Goal: Navigation & Orientation: Find specific page/section

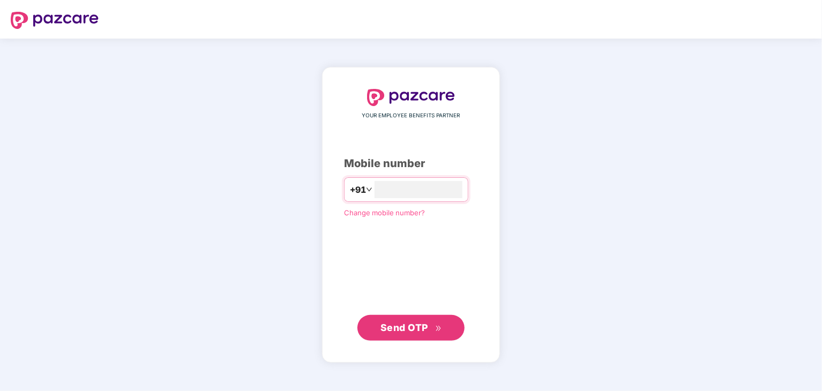
type input "**********"
click at [430, 331] on span "Send OTP" at bounding box center [411, 327] width 62 height 15
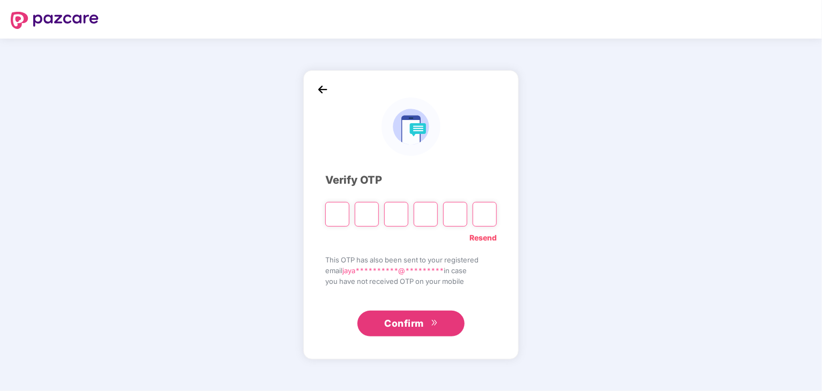
type input "*"
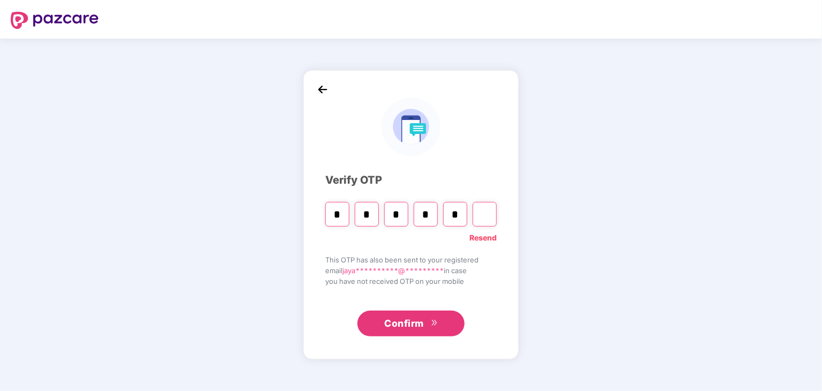
type input "*"
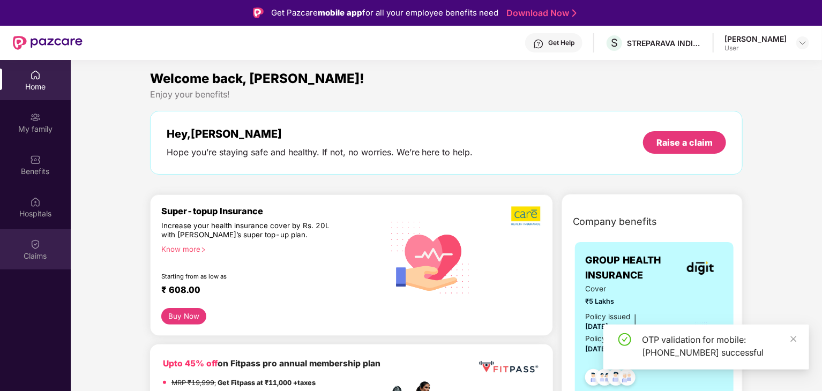
click at [46, 242] on div "Claims" at bounding box center [35, 249] width 71 height 40
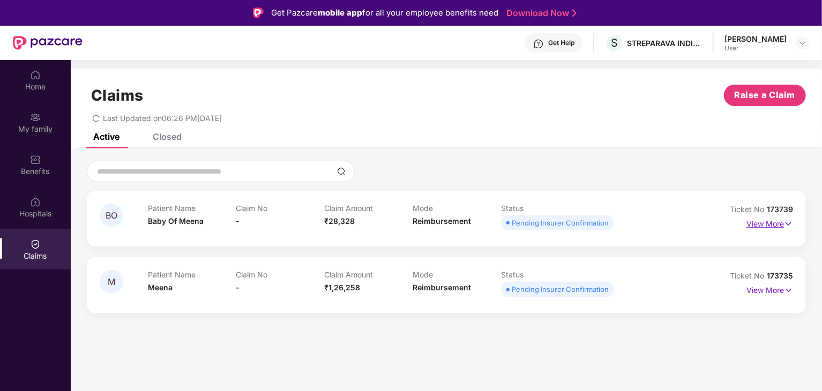
click at [787, 219] on img at bounding box center [788, 224] width 9 height 12
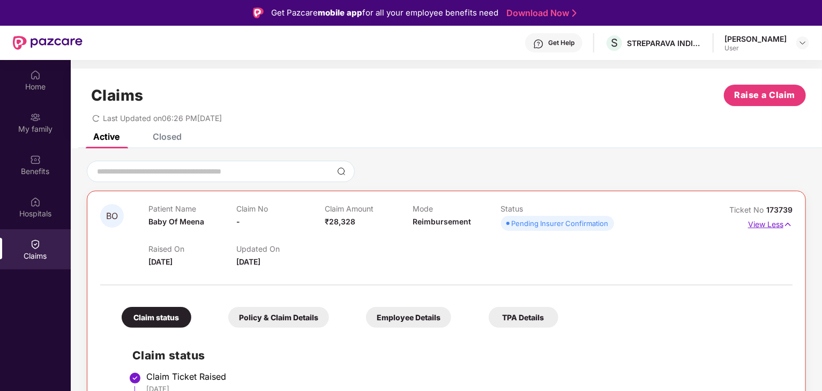
click at [786, 227] on img at bounding box center [787, 225] width 9 height 12
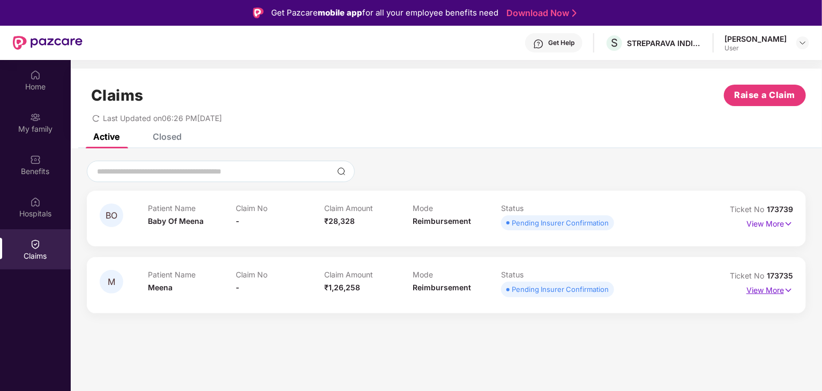
click at [789, 291] on img at bounding box center [788, 290] width 9 height 12
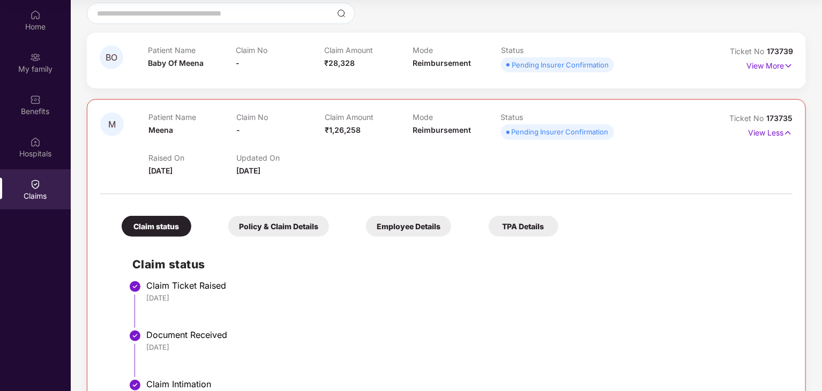
scroll to position [81, 0]
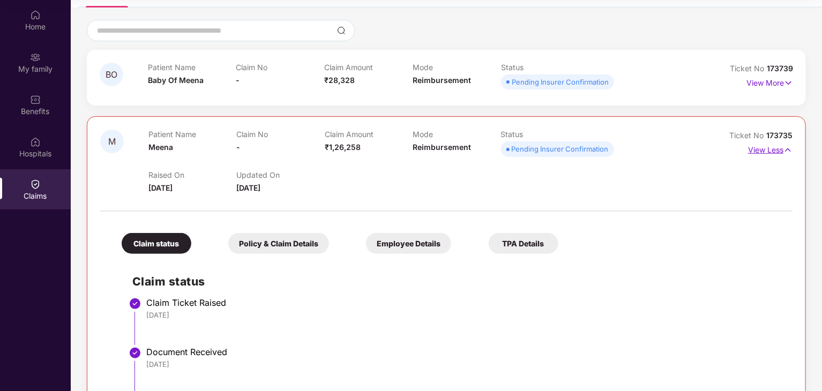
click at [782, 152] on p "View Less" at bounding box center [770, 148] width 44 height 14
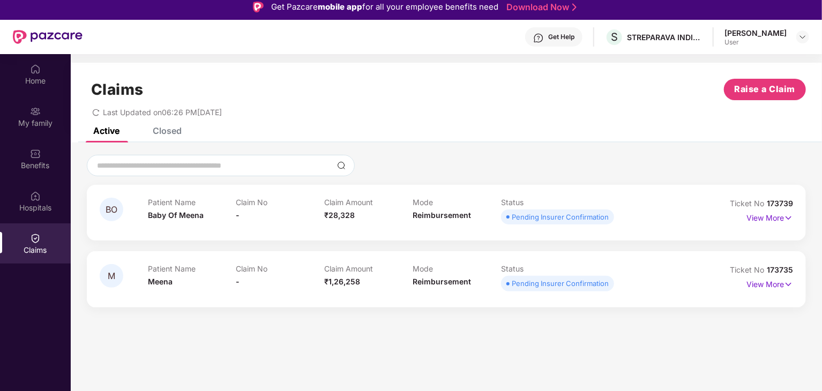
scroll to position [0, 0]
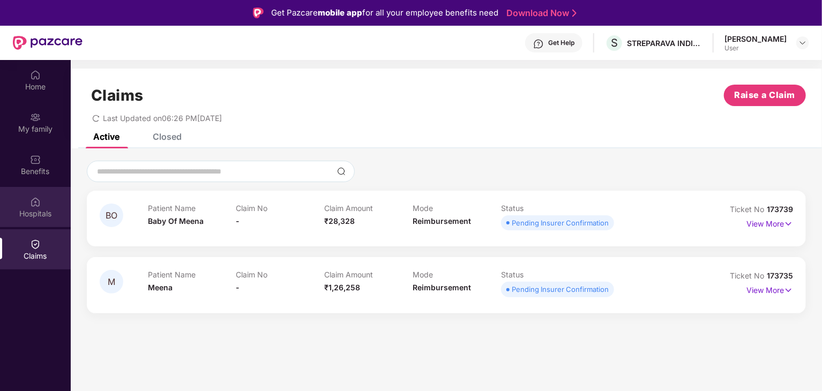
click at [31, 211] on div "Hospitals" at bounding box center [35, 213] width 71 height 11
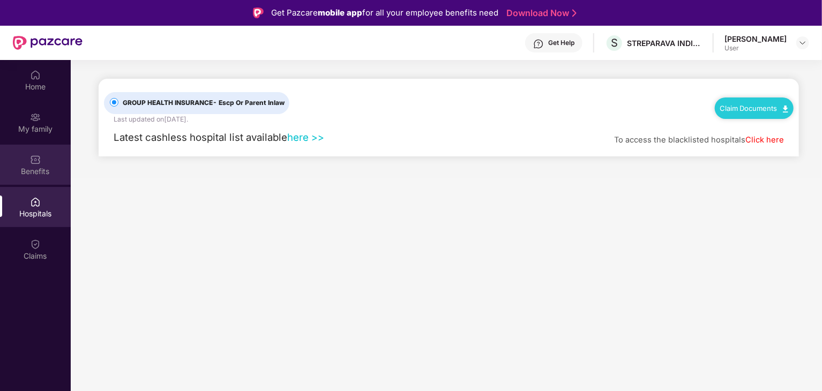
click at [47, 161] on div "Benefits" at bounding box center [35, 165] width 71 height 40
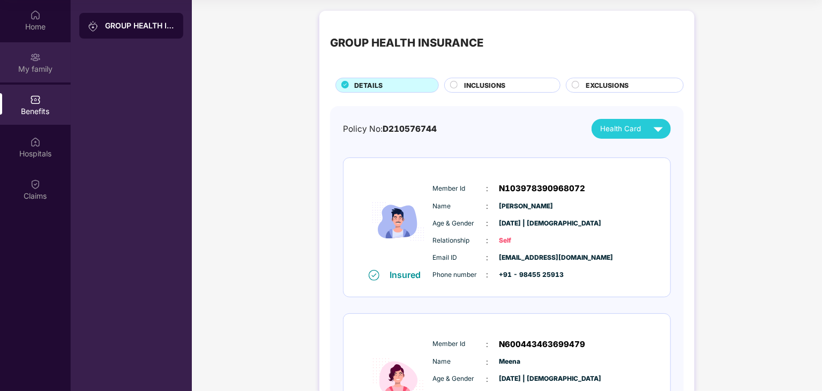
click at [29, 59] on div "My family" at bounding box center [35, 62] width 71 height 40
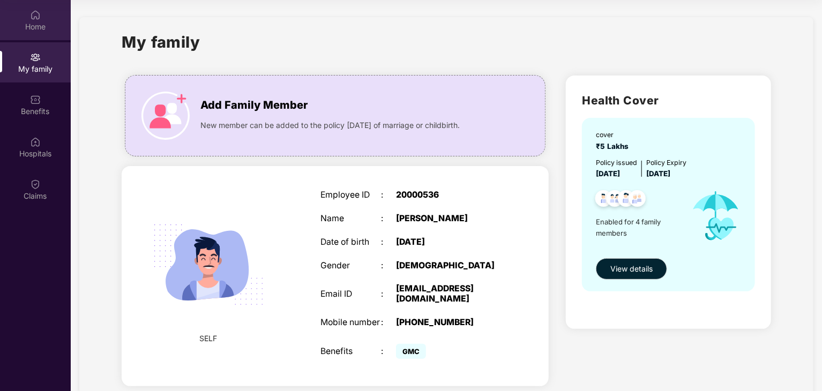
click at [29, 28] on div "Home" at bounding box center [35, 26] width 71 height 11
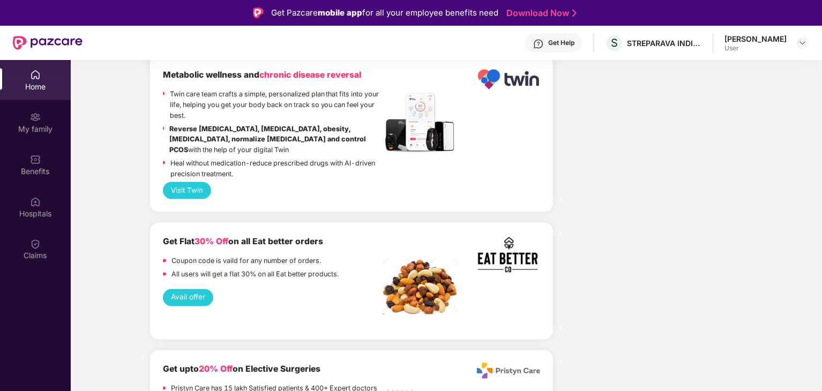
scroll to position [1018, 0]
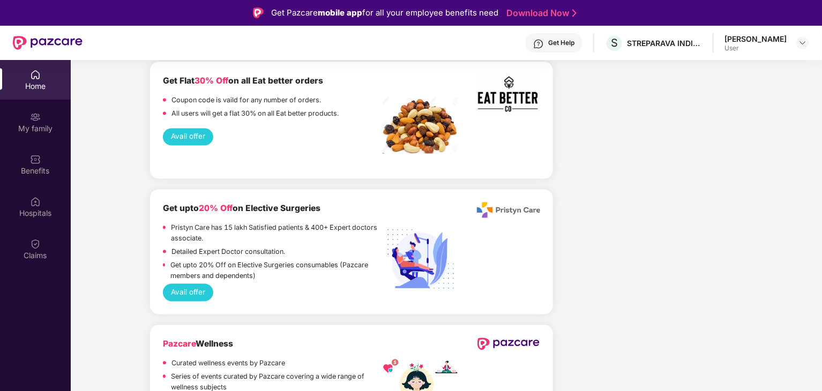
click at [794, 41] on div "[PERSON_NAME] User" at bounding box center [766, 43] width 85 height 19
click at [800, 42] on img at bounding box center [802, 43] width 9 height 9
click at [701, 70] on div "Logout" at bounding box center [751, 68] width 139 height 21
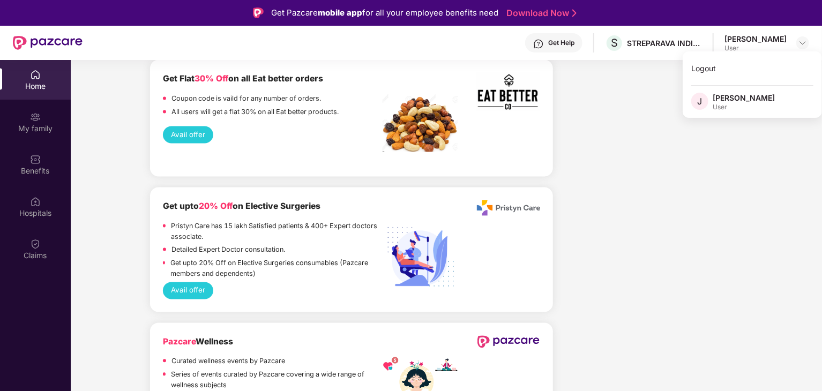
scroll to position [1016, 0]
